Goal: Task Accomplishment & Management: Manage account settings

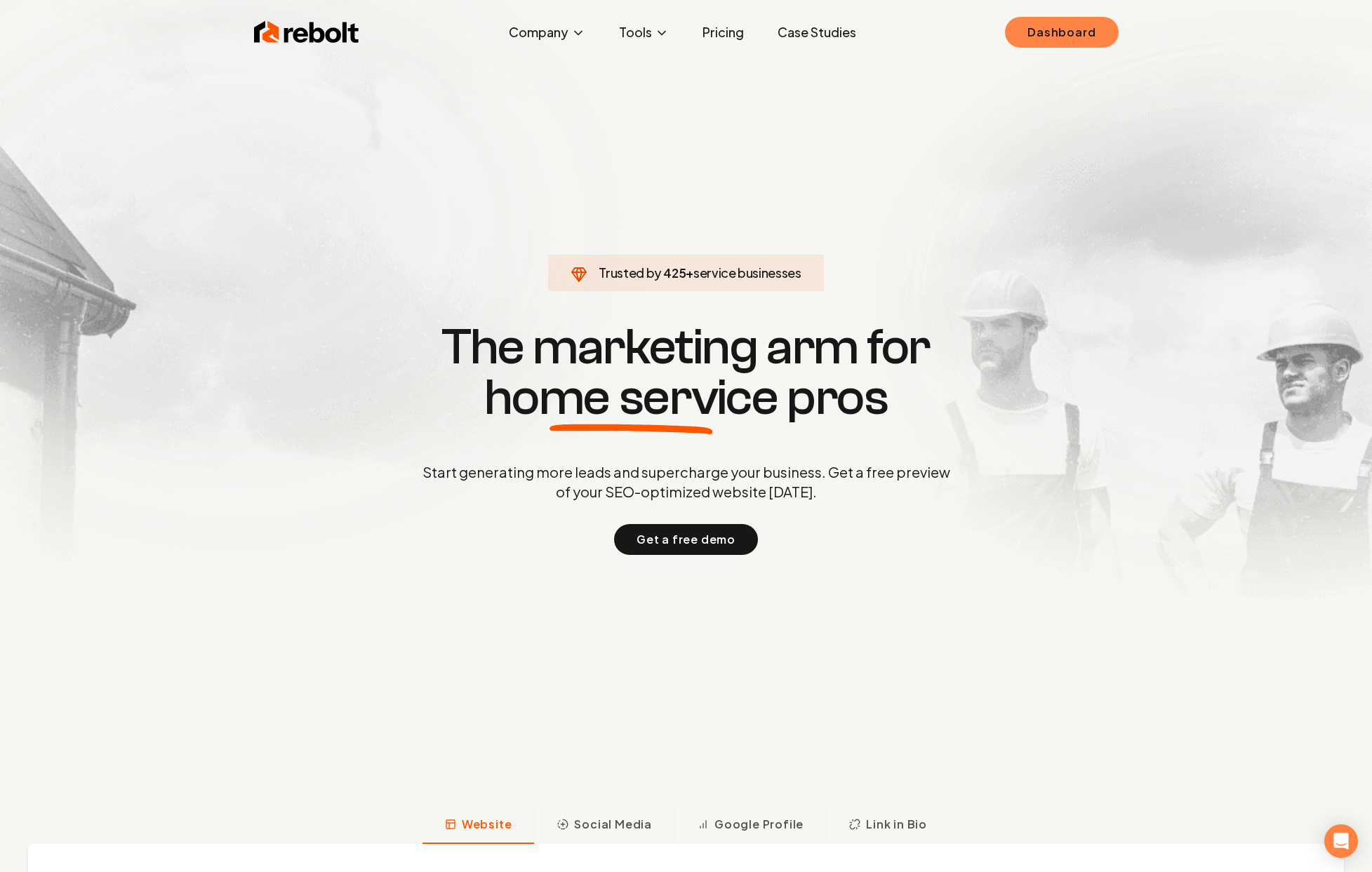
click at [1093, 21] on link "Dashboard" at bounding box center [1062, 32] width 113 height 31
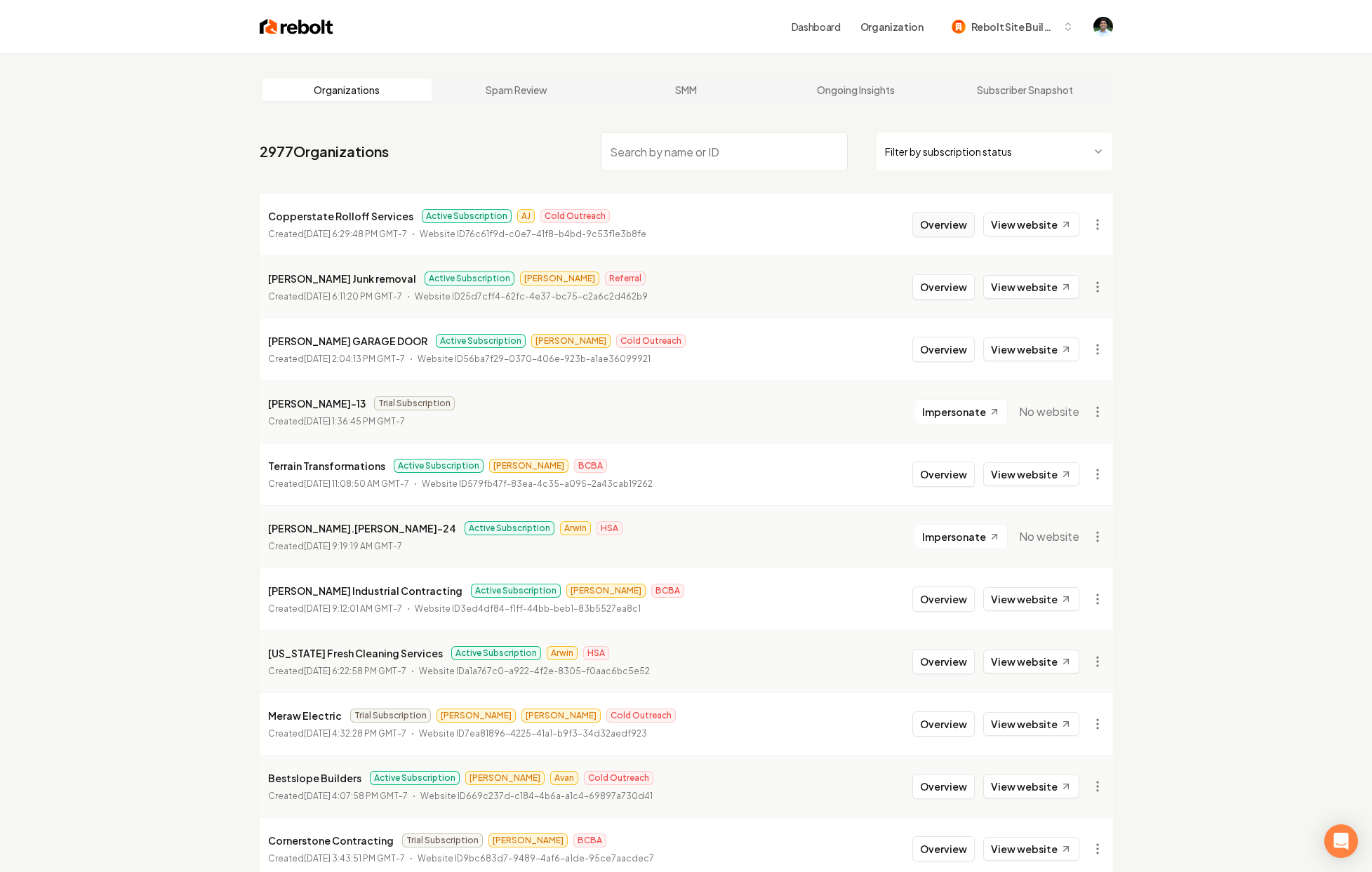
click at [936, 223] on button "Overview" at bounding box center [944, 225] width 63 height 25
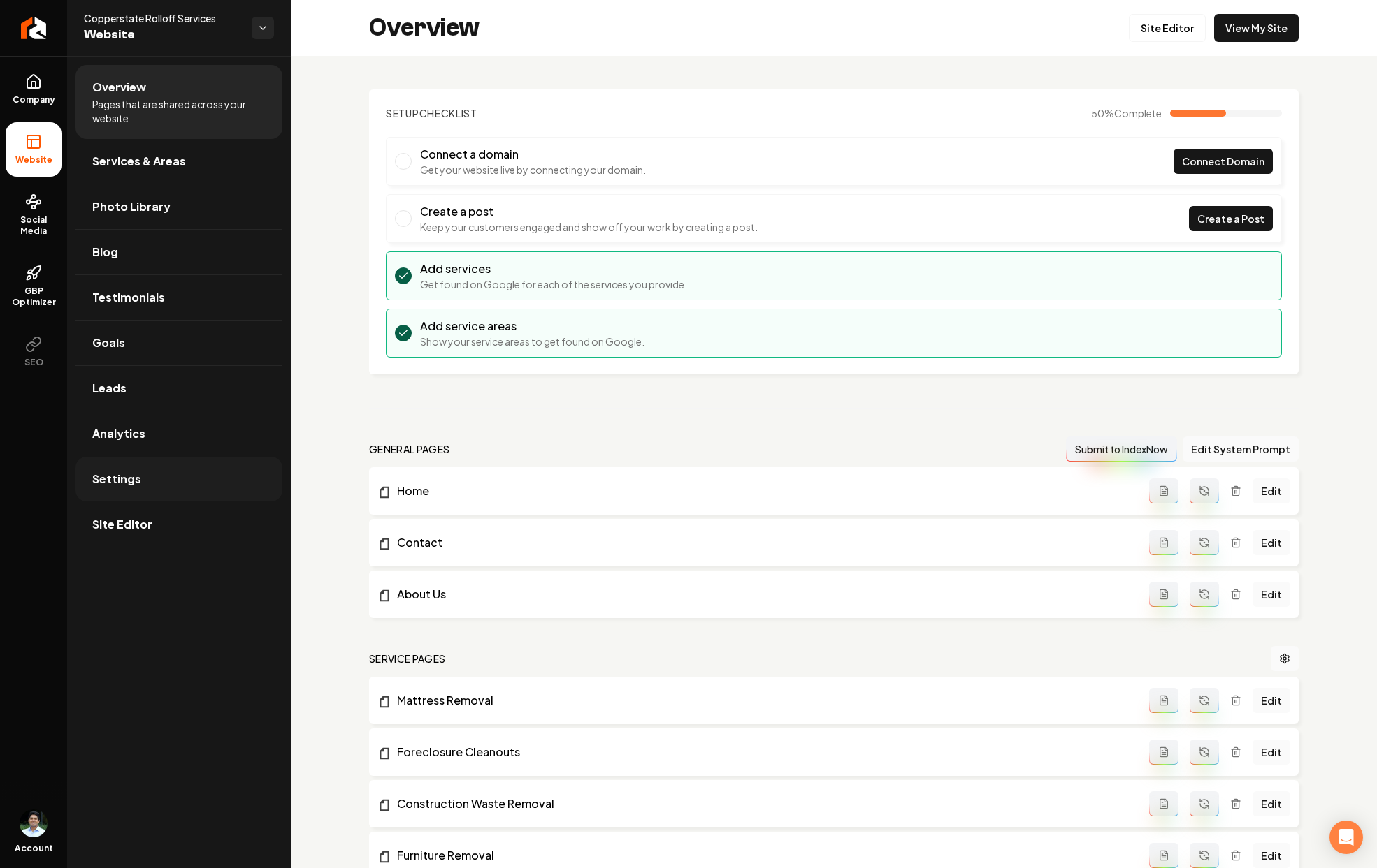
click at [170, 480] on link "Settings" at bounding box center [179, 479] width 207 height 45
